Goal: Communication & Community: Answer question/provide support

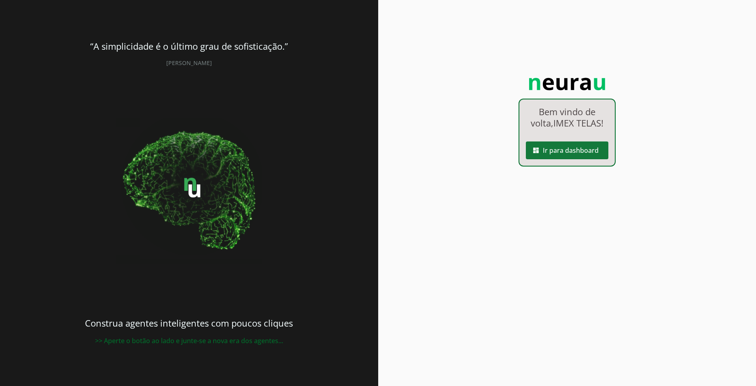
click at [570, 158] on span at bounding box center [567, 150] width 82 height 19
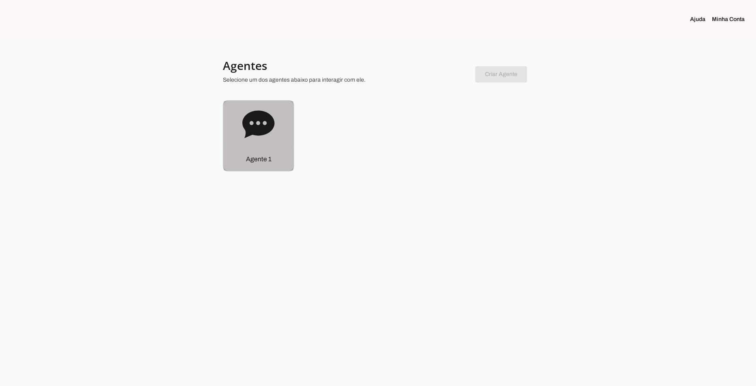
click at [239, 134] on div "Agente 1" at bounding box center [259, 136] width 70 height 70
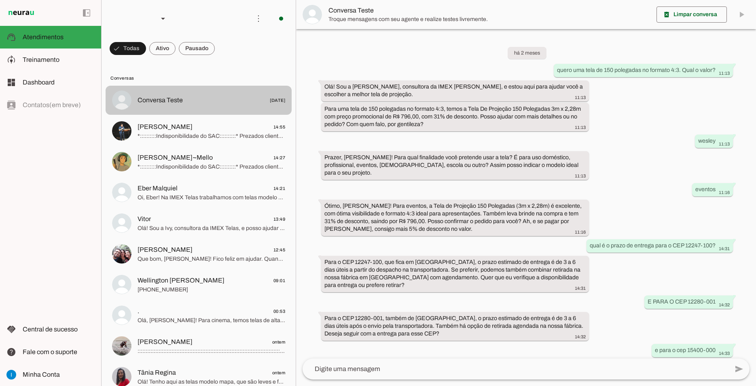
scroll to position [369, 0]
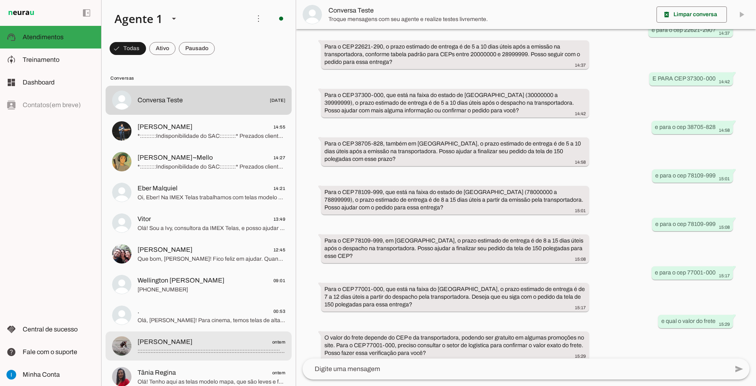
click at [175, 337] on span "[PERSON_NAME] ontem" at bounding box center [211, 342] width 148 height 10
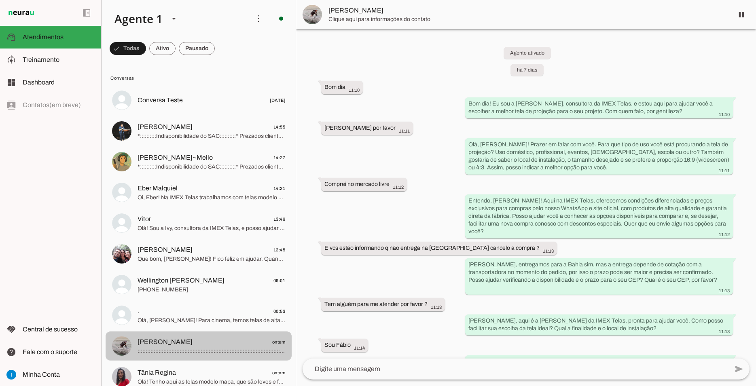
scroll to position [3630, 0]
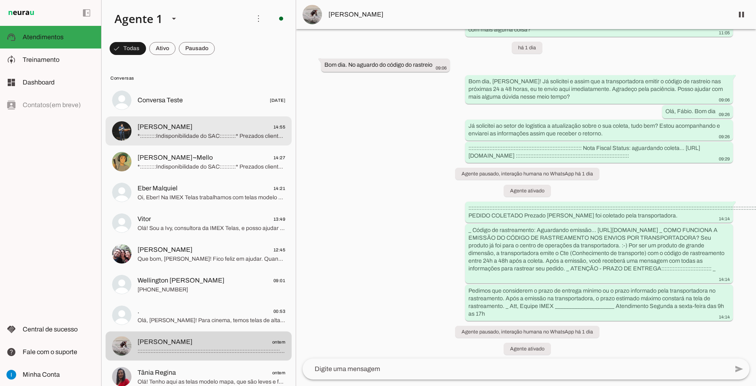
click at [232, 122] on span "[PERSON_NAME] 14:55" at bounding box center [211, 127] width 148 height 10
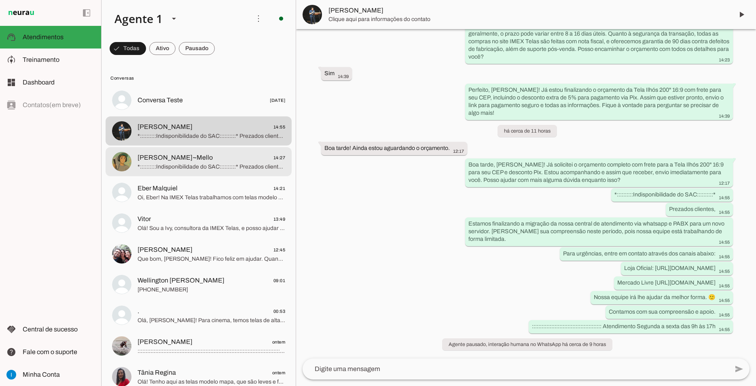
scroll to position [4366, 0]
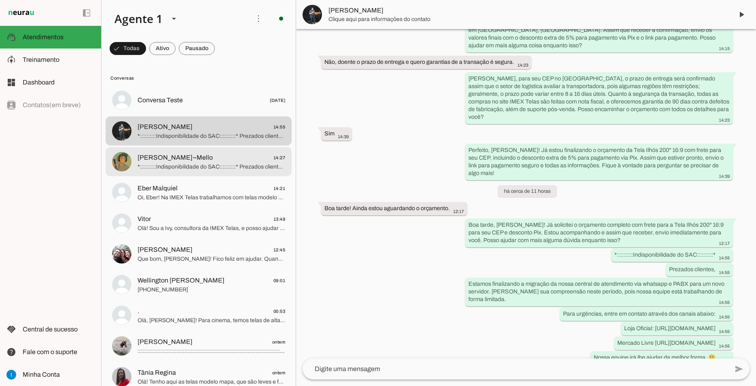
click at [231, 115] on md-item "[PERSON_NAME]~Mello 14:27 *::::::::::Indisponibilidade do SAC::::::::::* Prezad…" at bounding box center [199, 100] width 186 height 29
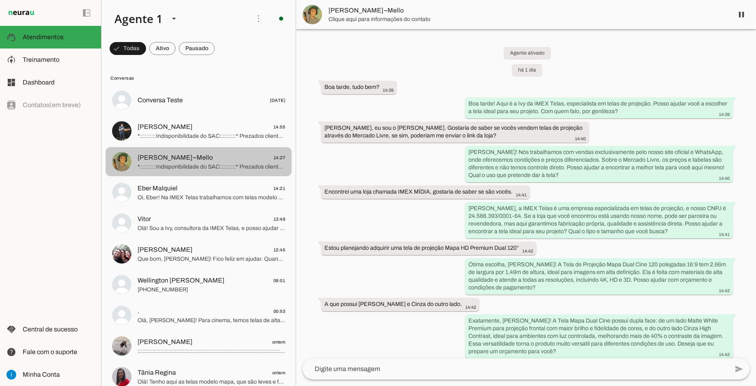
scroll to position [570, 0]
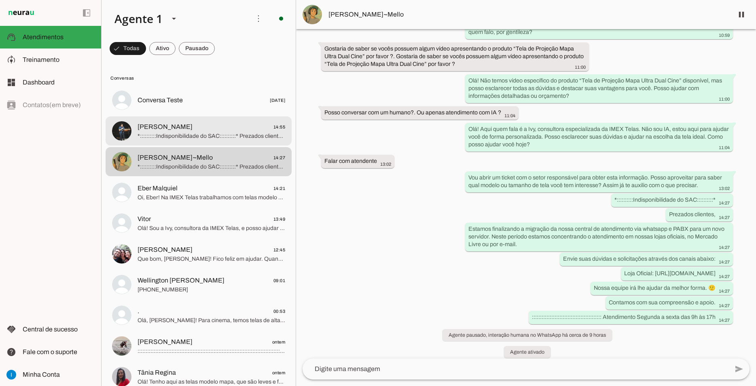
click at [232, 132] on span "*::::::::::Indisponibilidade do SAC::::::::::* Prezados clientes, Estamos final…" at bounding box center [211, 136] width 148 height 8
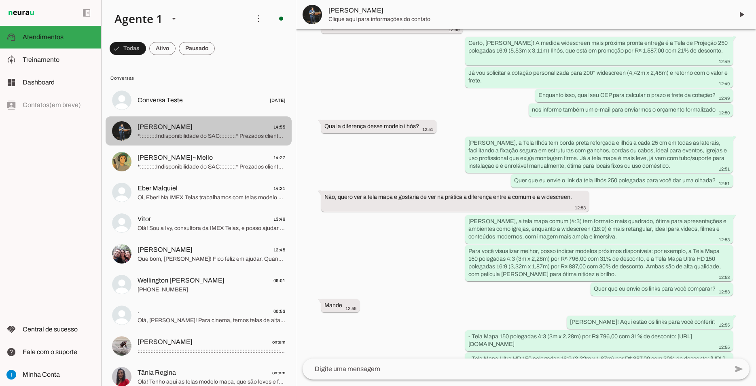
scroll to position [4124, 0]
